Goal: Navigation & Orientation: Understand site structure

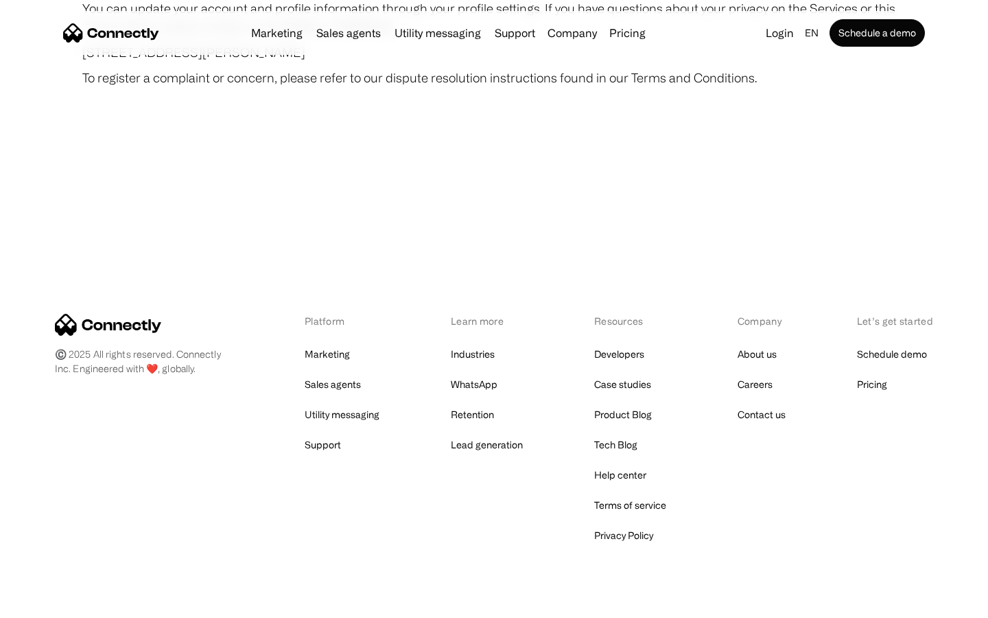
scroll to position [7990, 0]
